Goal: Transaction & Acquisition: Purchase product/service

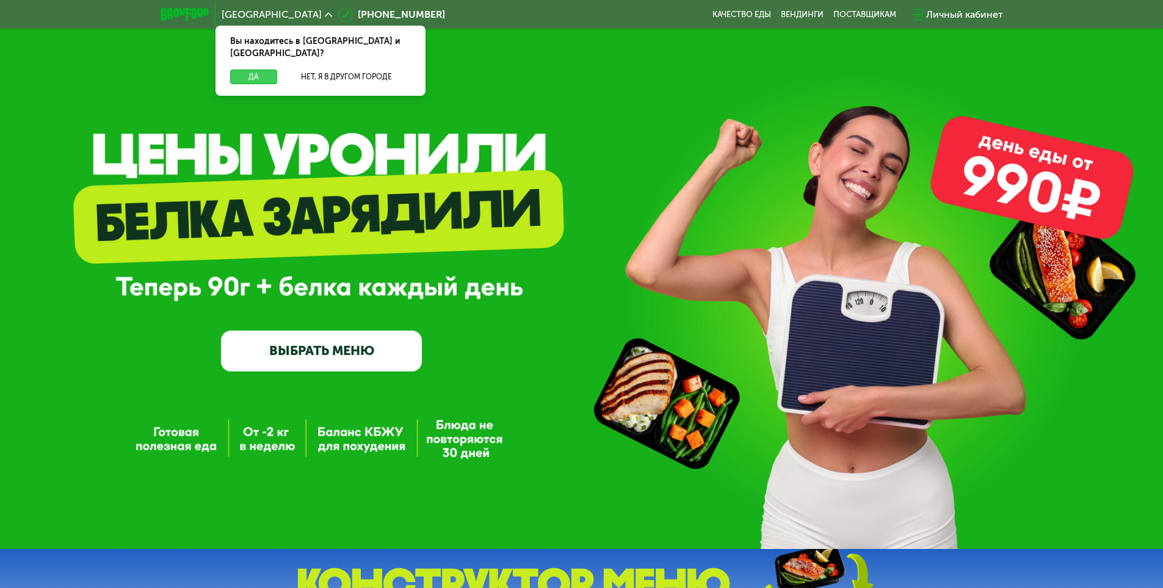
click at [239, 70] on button "Да" at bounding box center [253, 77] width 47 height 15
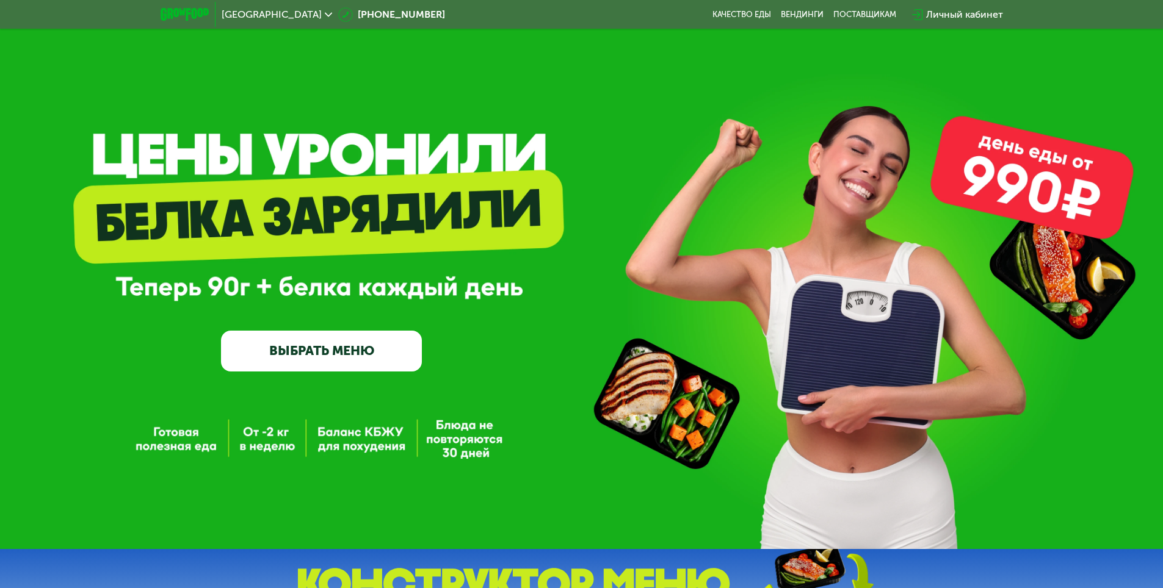
click at [306, 365] on link "ВЫБРАТЬ МЕНЮ" at bounding box center [321, 351] width 201 height 40
click at [338, 349] on link "ВЫБРАТЬ МЕНЮ" at bounding box center [321, 351] width 201 height 40
click at [300, 341] on link "ВЫБРАТЬ МЕНЮ" at bounding box center [321, 351] width 201 height 40
click at [300, 352] on link "ВЫБРАТЬ МЕНЮ" at bounding box center [321, 351] width 201 height 40
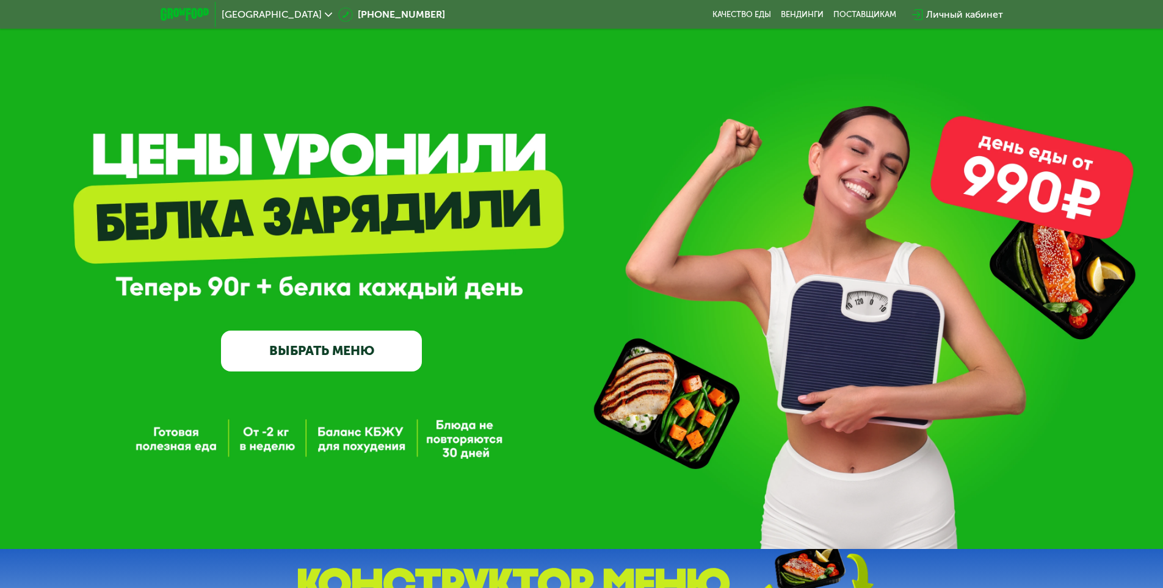
click at [328, 344] on link "ВЫБРАТЬ МЕНЮ" at bounding box center [321, 351] width 201 height 40
click at [330, 367] on link "ВЫБРАТЬ МЕНЮ" at bounding box center [321, 351] width 201 height 40
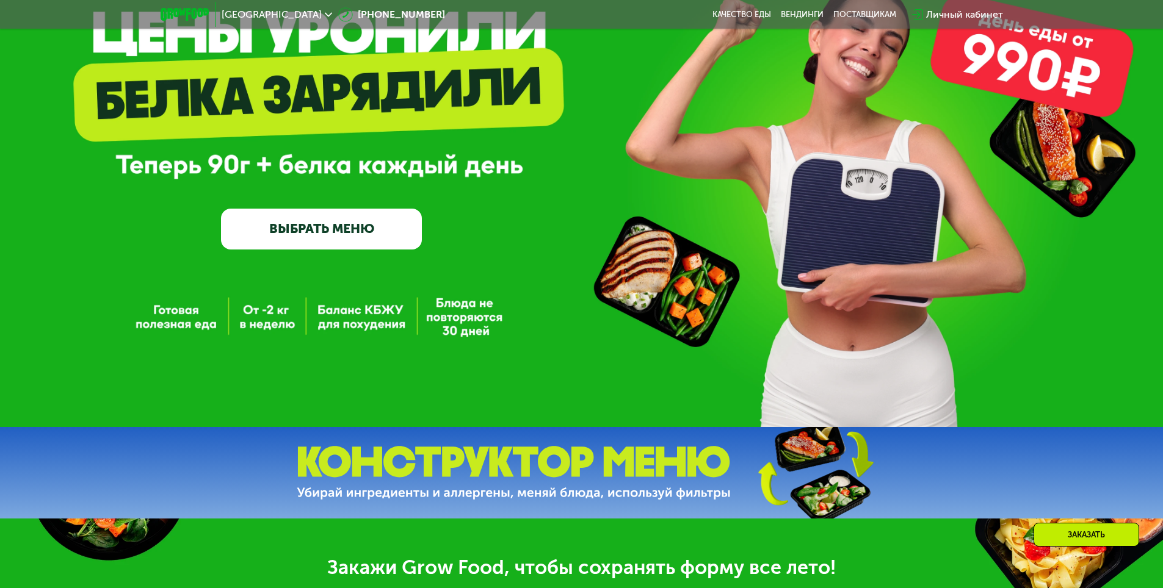
scroll to position [183, 0]
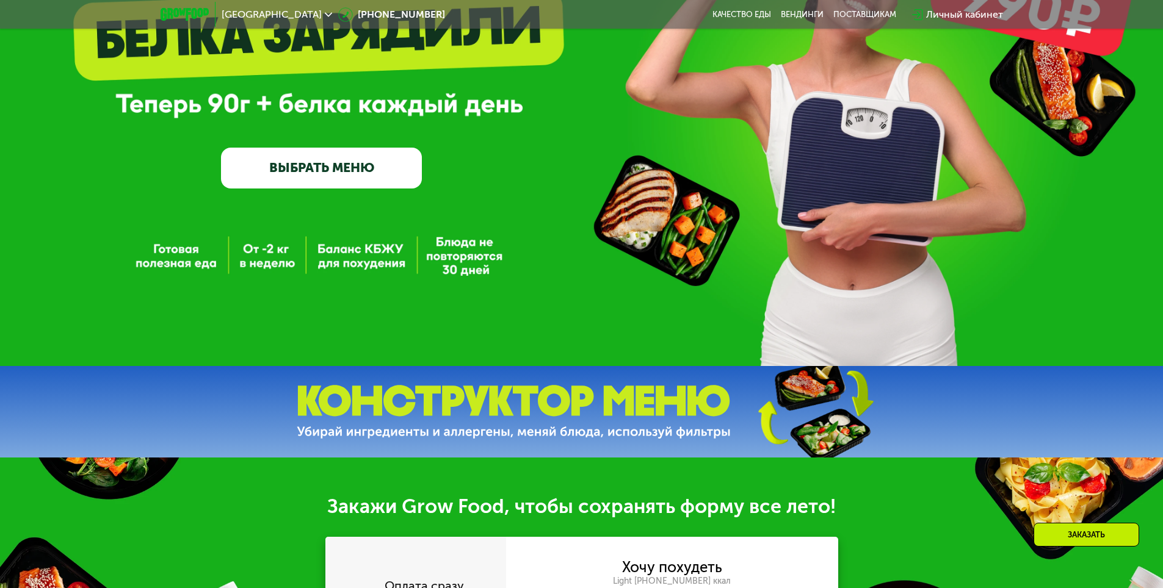
click at [333, 186] on link "ВЫБРАТЬ МЕНЮ" at bounding box center [321, 168] width 201 height 40
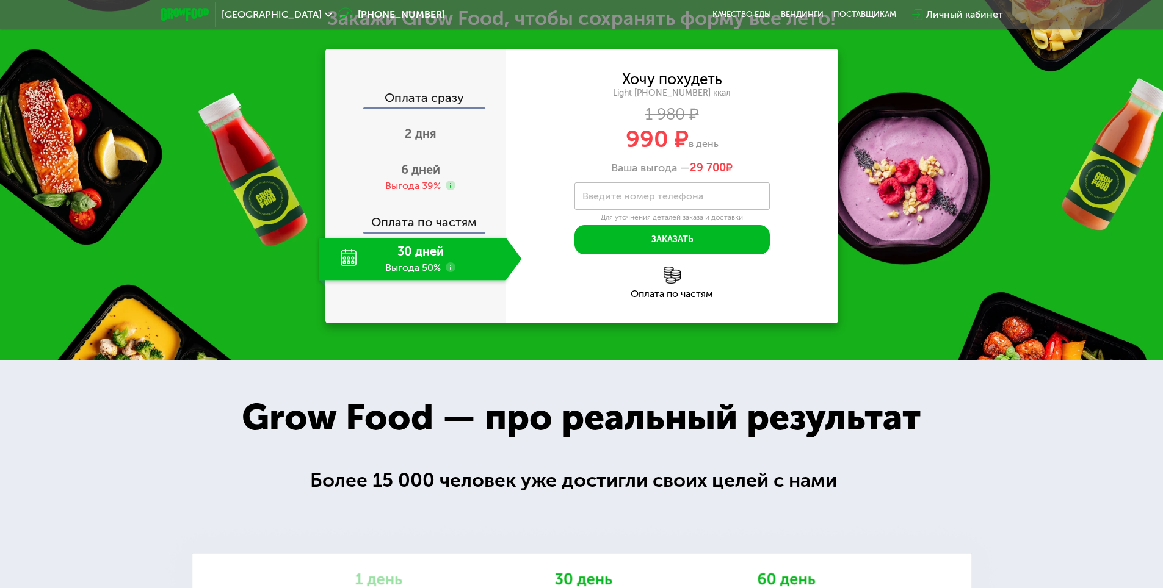
scroll to position [0, 0]
